Goal: Task Accomplishment & Management: Complete application form

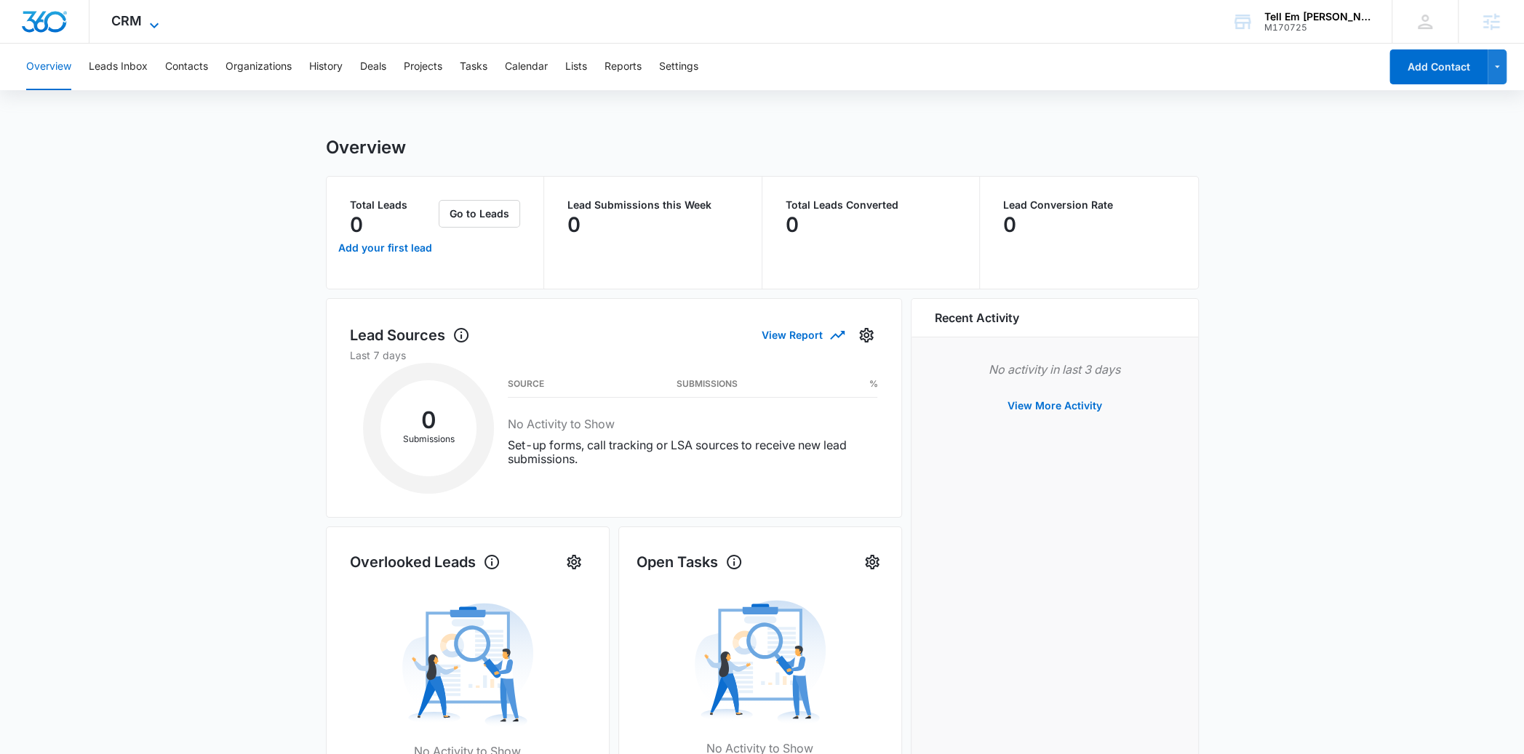
click at [132, 19] on span "CRM" at bounding box center [126, 20] width 31 height 15
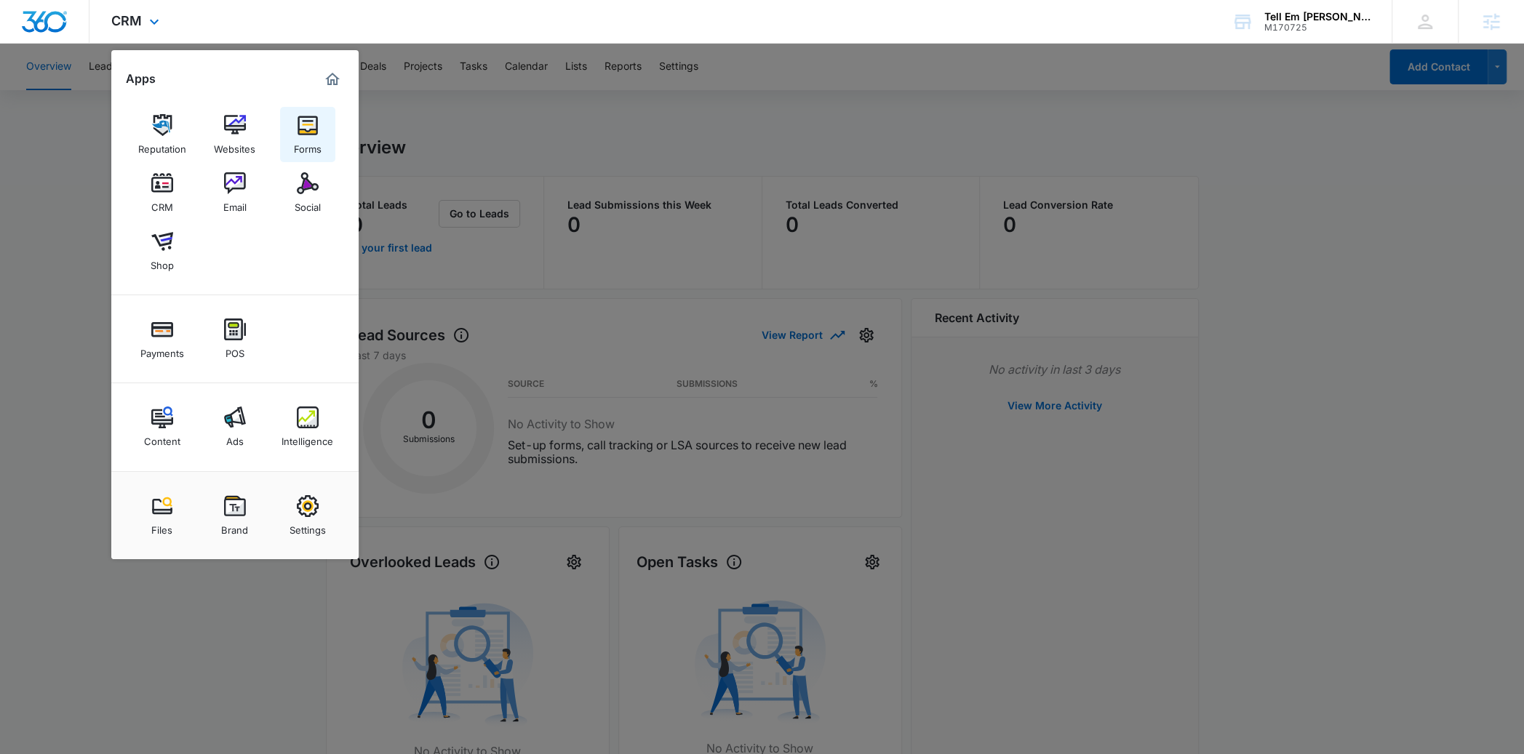
click at [310, 130] on img at bounding box center [308, 125] width 22 height 22
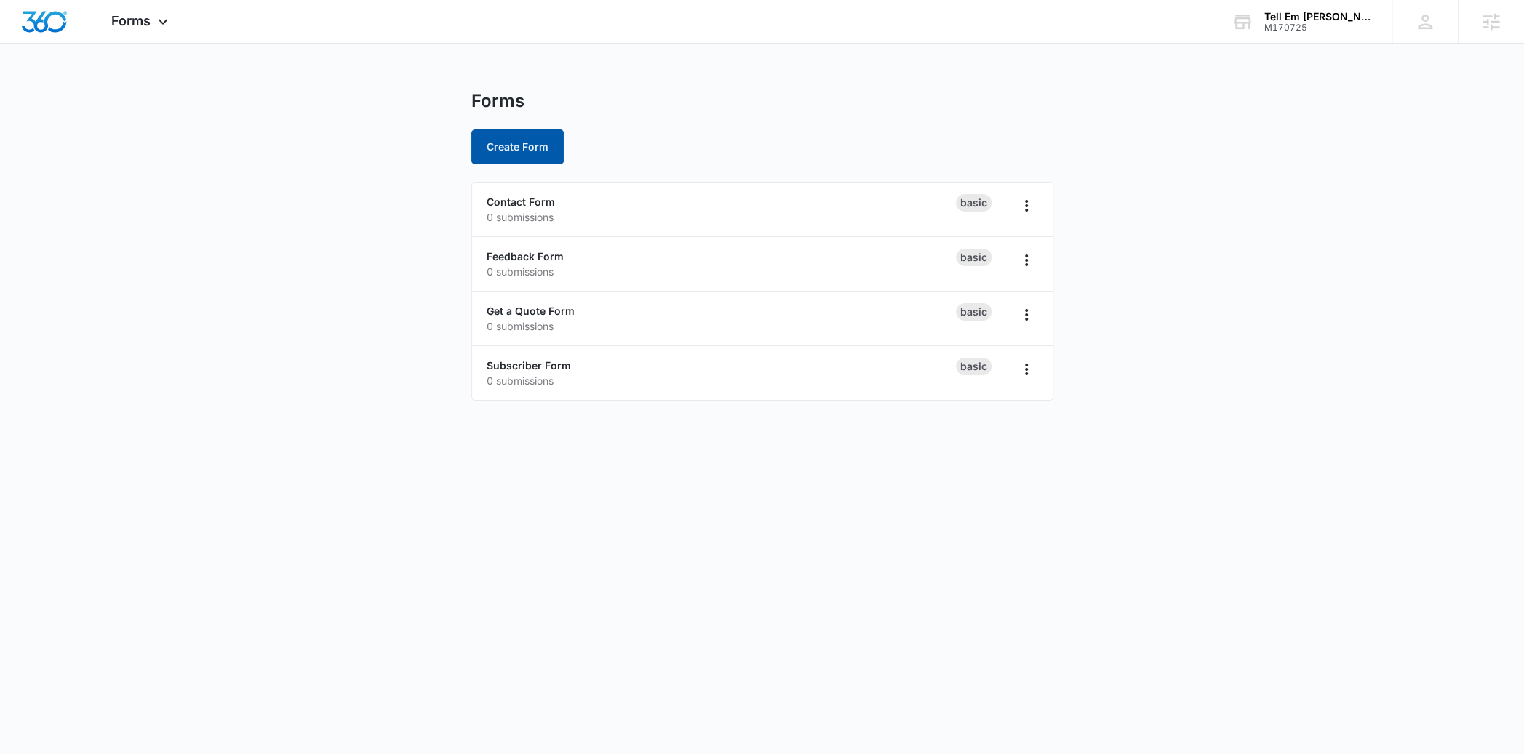
click at [495, 148] on button "Create Form" at bounding box center [517, 147] width 92 height 35
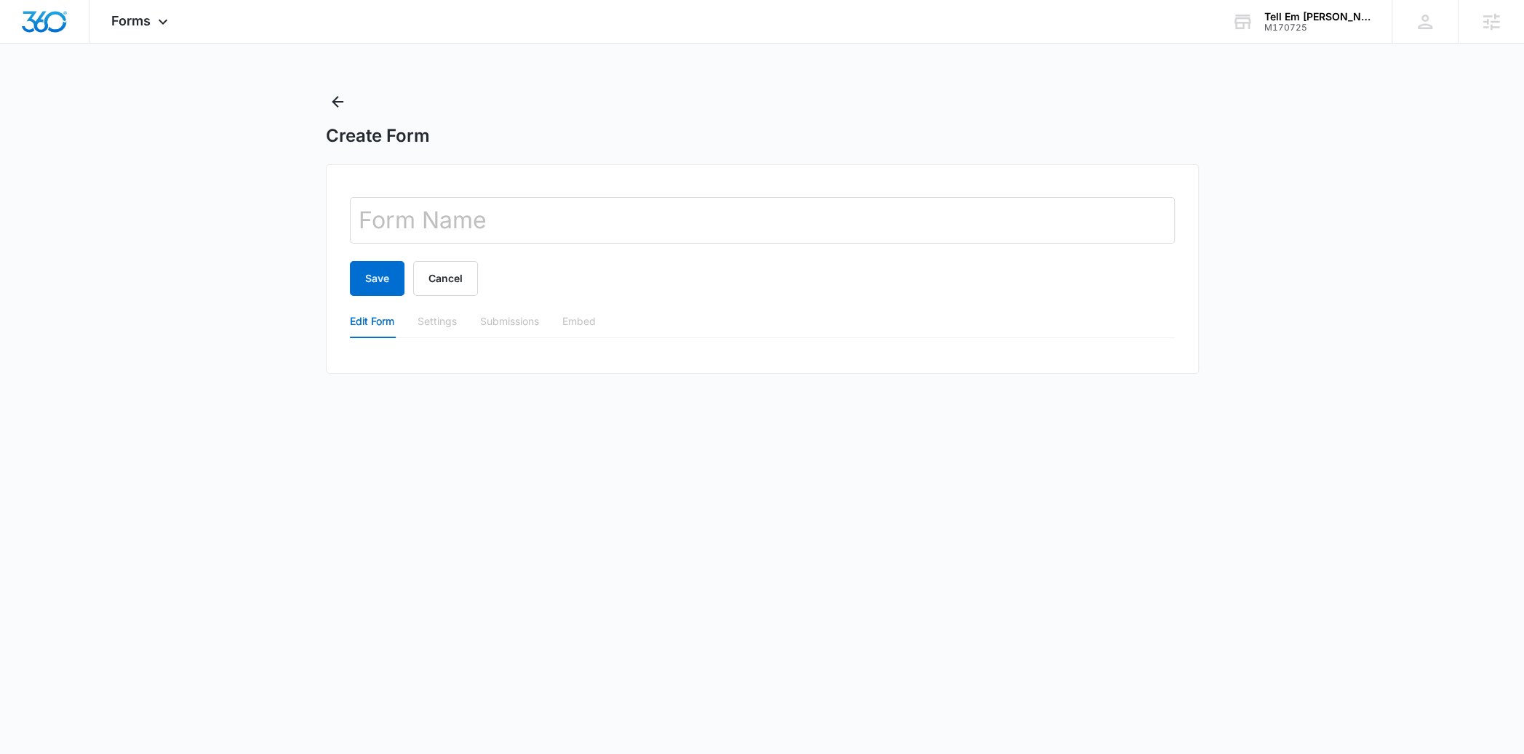
click at [444, 330] on div "Settings" at bounding box center [437, 321] width 39 height 33
click at [500, 328] on div "Submissions" at bounding box center [509, 322] width 59 height 16
click at [587, 320] on div "Embed" at bounding box center [578, 322] width 33 height 16
click at [335, 90] on button "Back" at bounding box center [337, 101] width 23 height 23
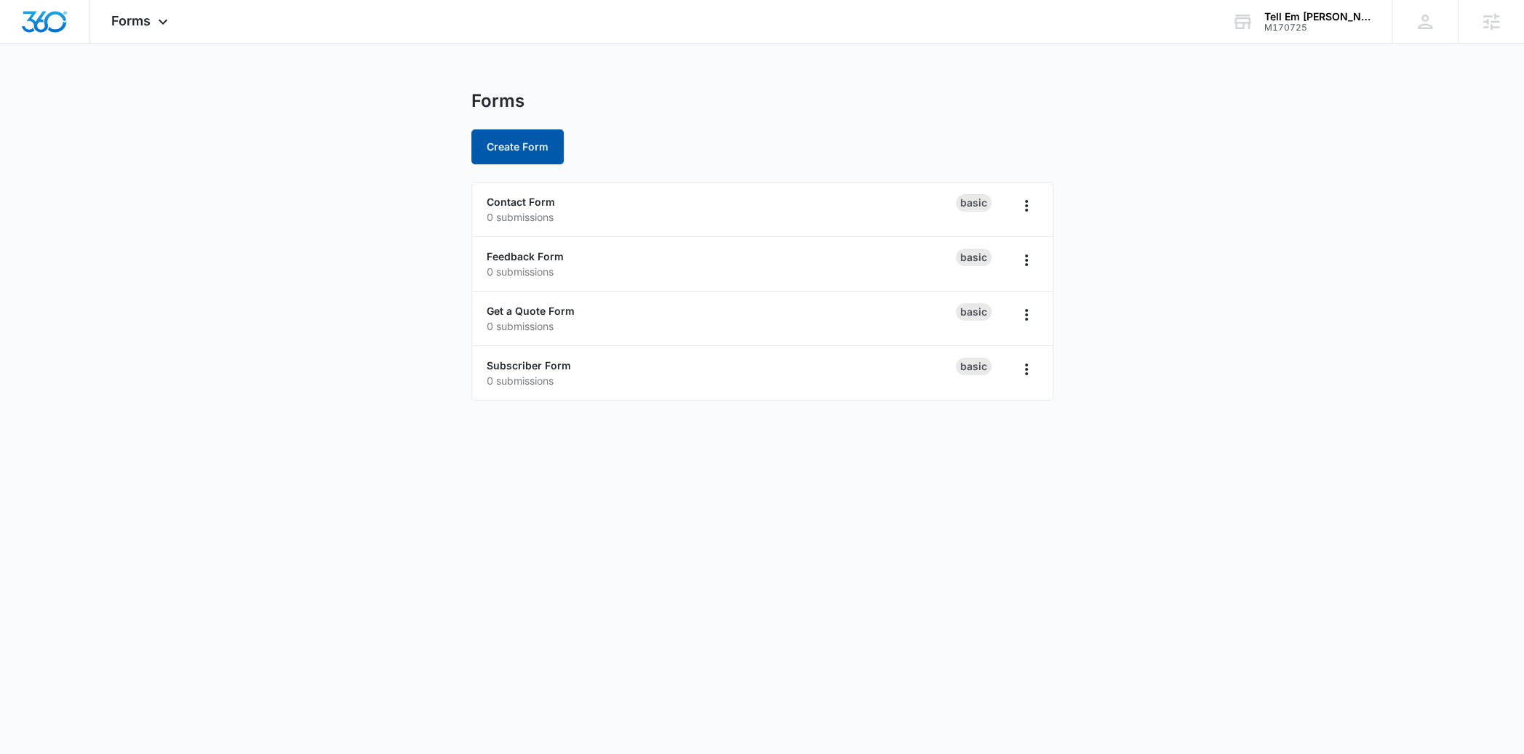
click at [495, 156] on button "Create Form" at bounding box center [517, 147] width 92 height 35
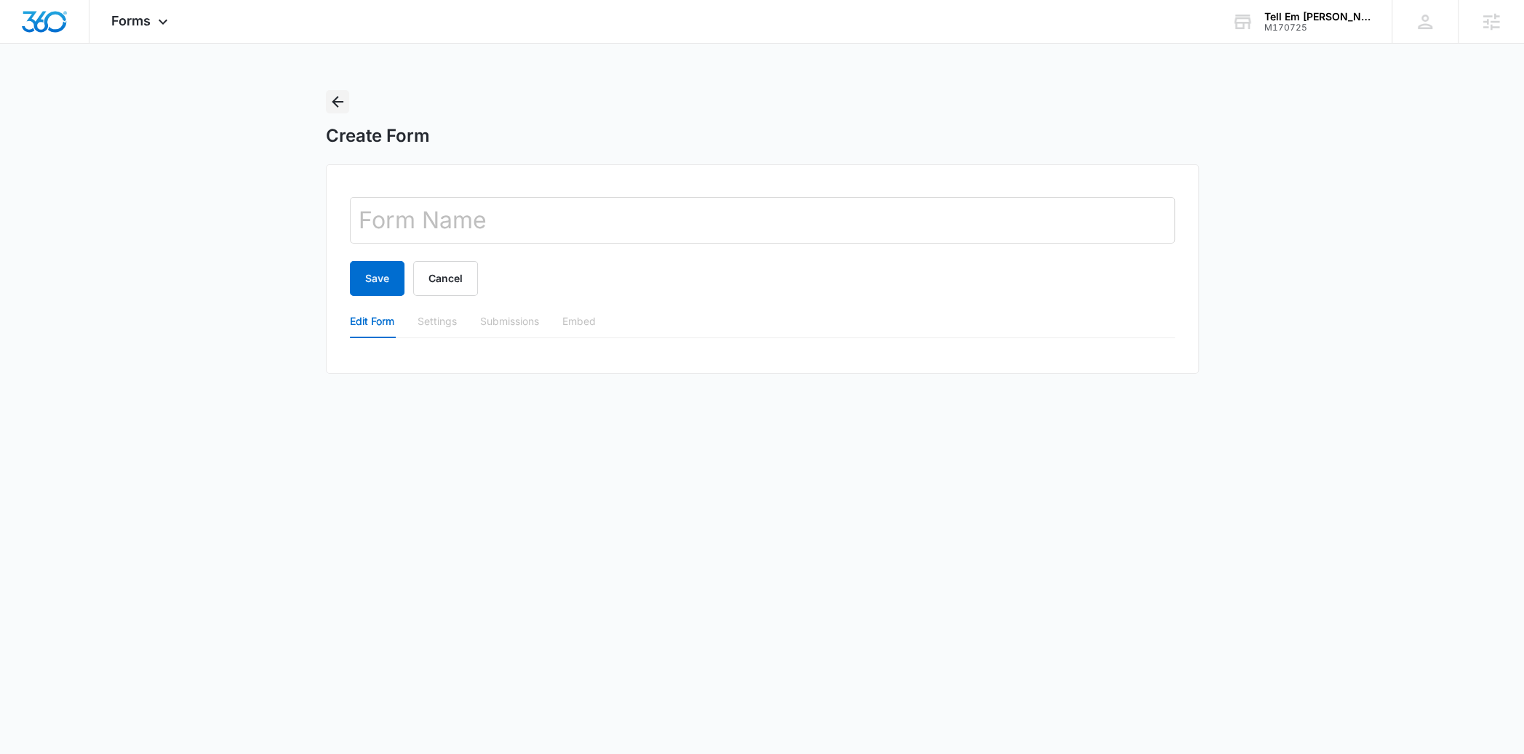
click at [332, 101] on icon "Back" at bounding box center [338, 102] width 12 height 12
